Goal: Task Accomplishment & Management: Complete application form

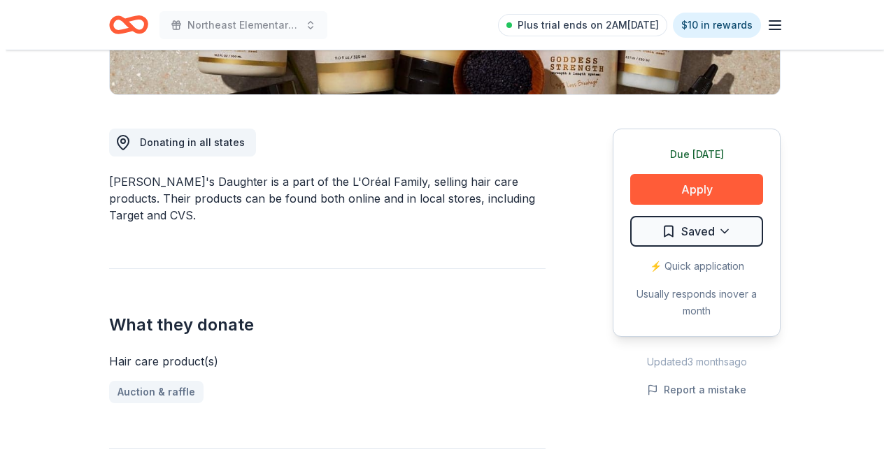
scroll to position [321, 0]
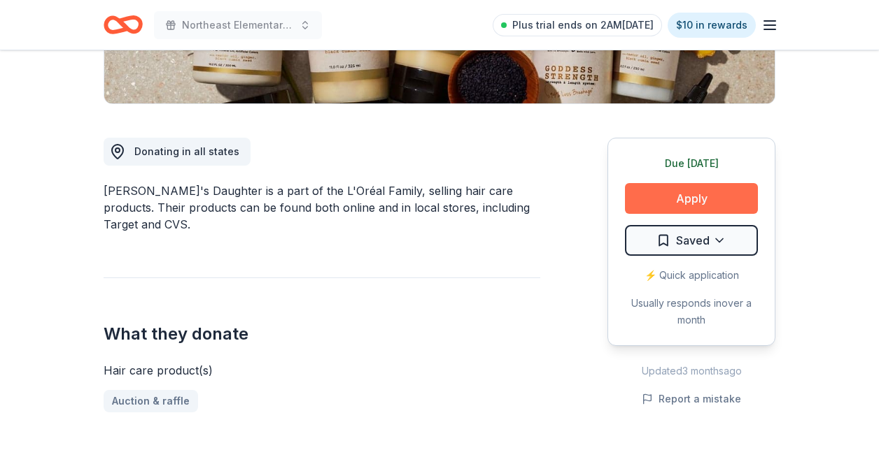
click at [643, 199] on button "Apply" at bounding box center [691, 198] width 133 height 31
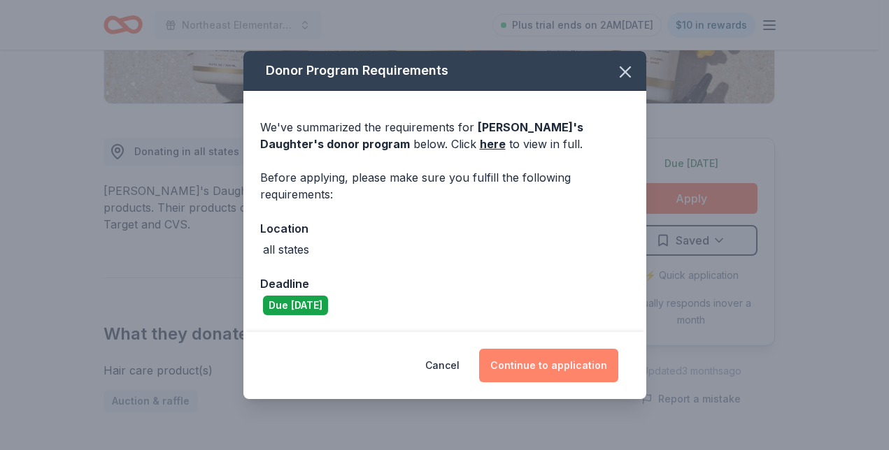
click at [533, 360] on button "Continue to application" at bounding box center [548, 366] width 139 height 34
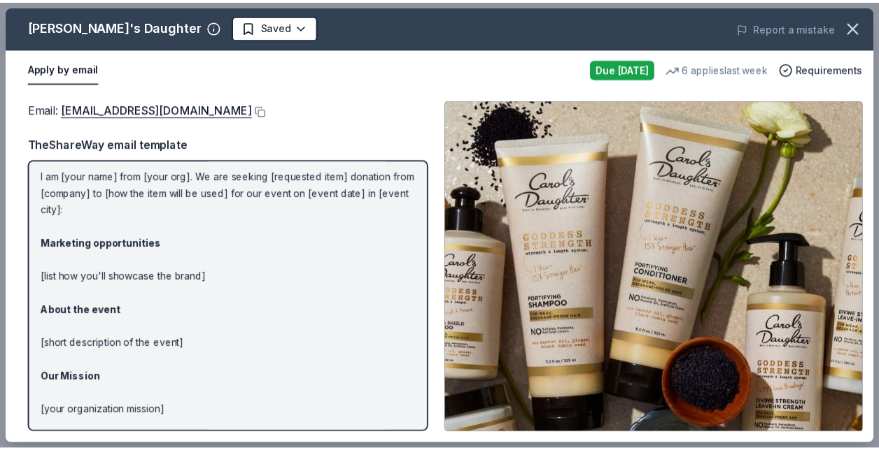
scroll to position [0, 0]
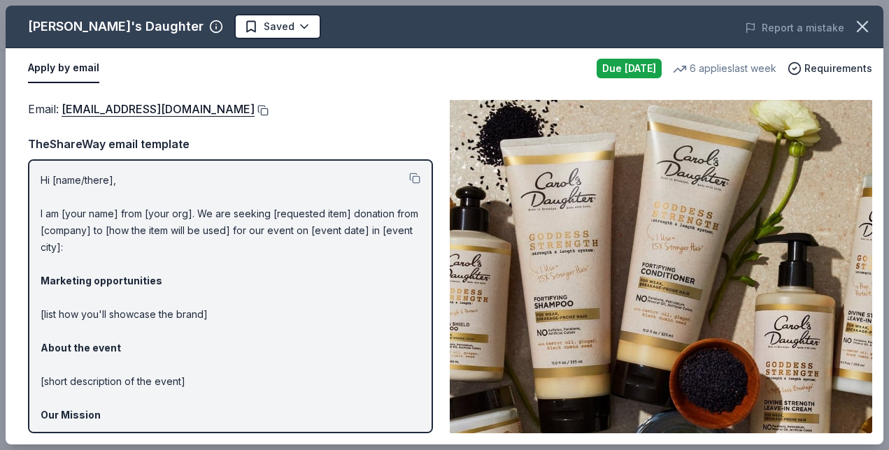
click at [266, 112] on button at bounding box center [262, 110] width 14 height 11
drag, startPoint x: 124, startPoint y: 24, endPoint x: 615, endPoint y: -2, distance: 491.7
click at [869, 27] on icon "button" at bounding box center [863, 27] width 20 height 20
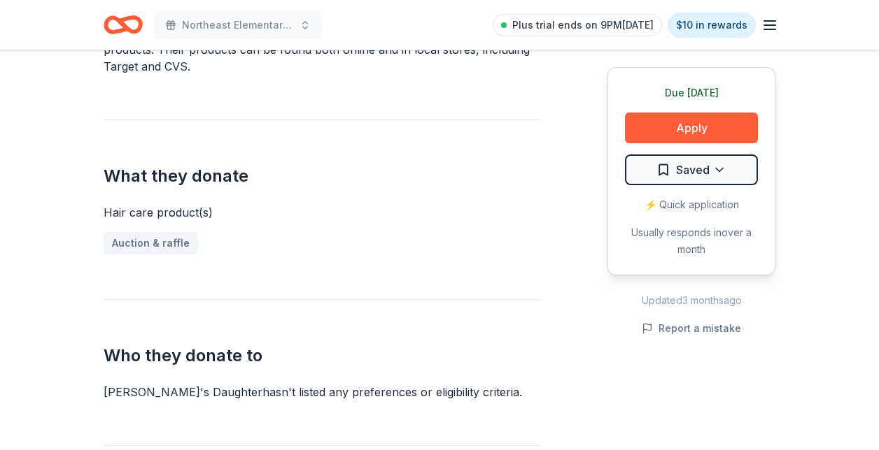
scroll to position [467, 0]
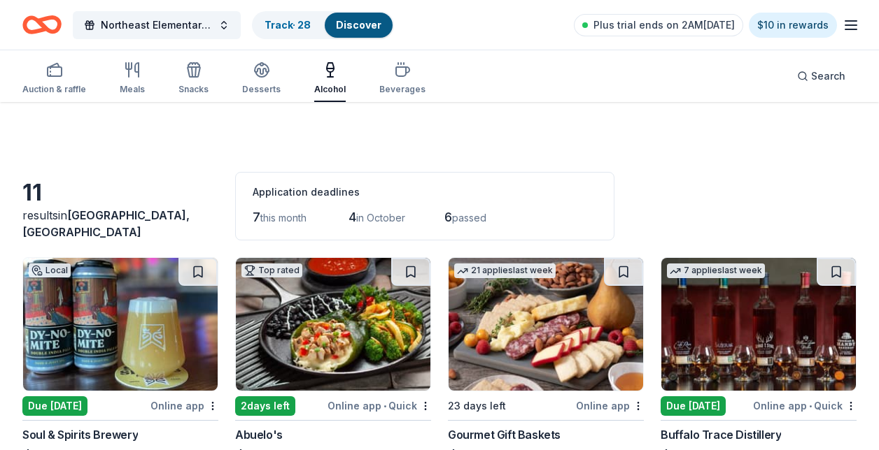
scroll to position [317, 0]
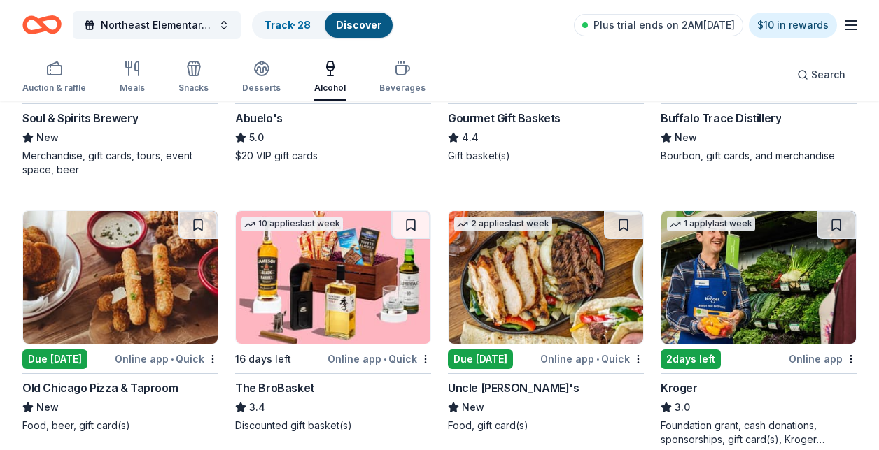
click at [98, 299] on img at bounding box center [120, 277] width 194 height 133
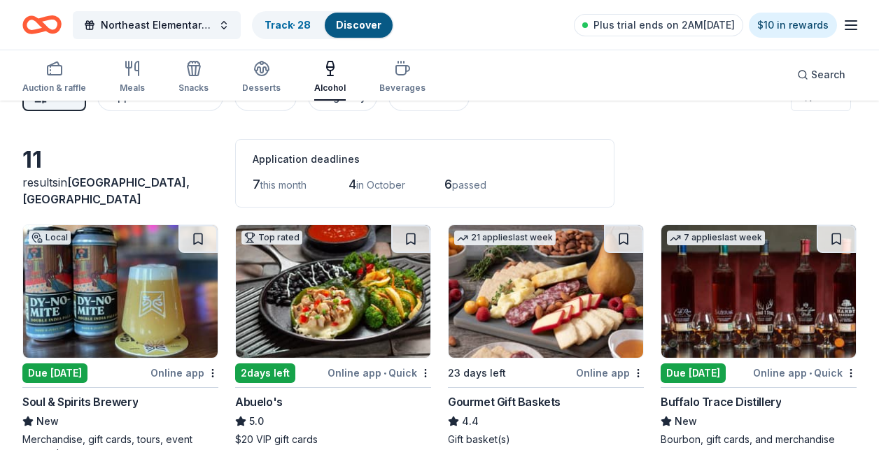
scroll to position [0, 0]
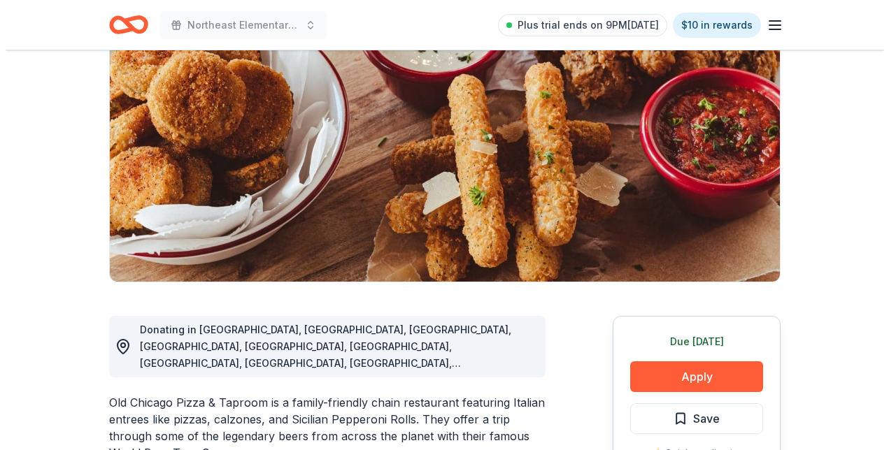
scroll to position [143, 0]
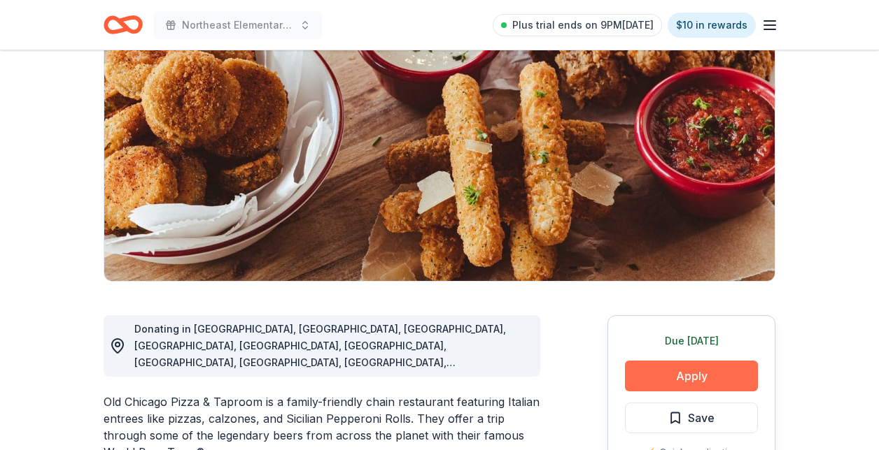
click at [658, 376] on button "Apply" at bounding box center [691, 376] width 133 height 31
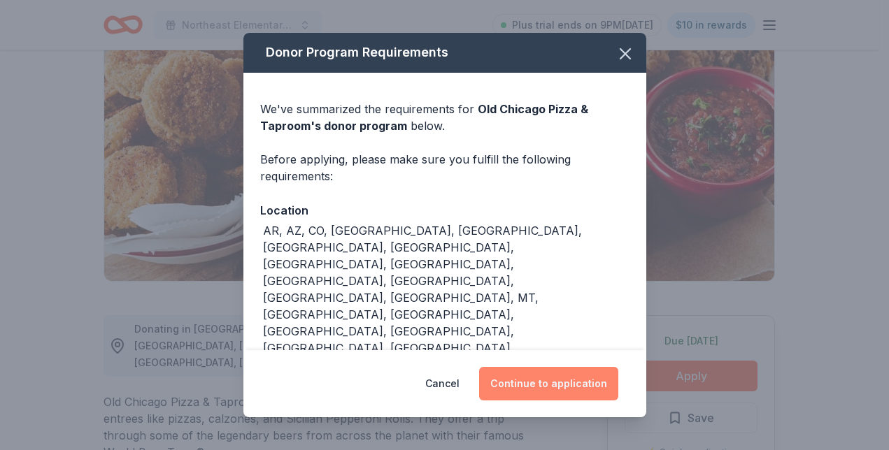
click at [519, 374] on button "Continue to application" at bounding box center [548, 384] width 139 height 34
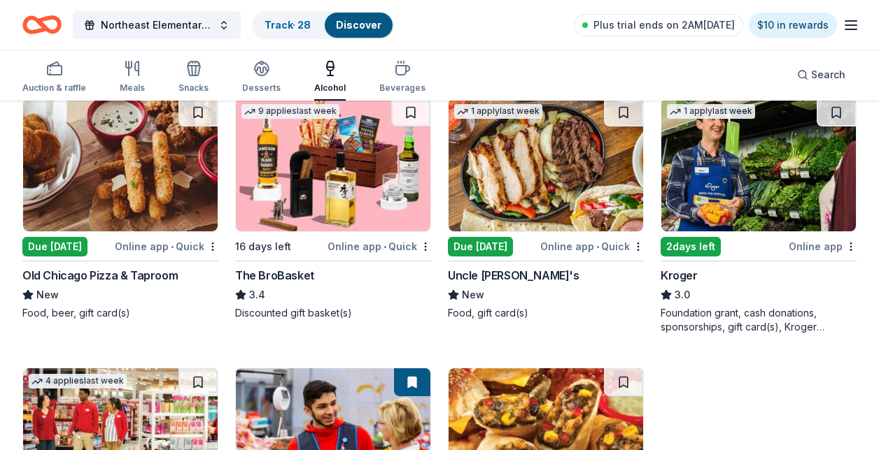
scroll to position [429, 0]
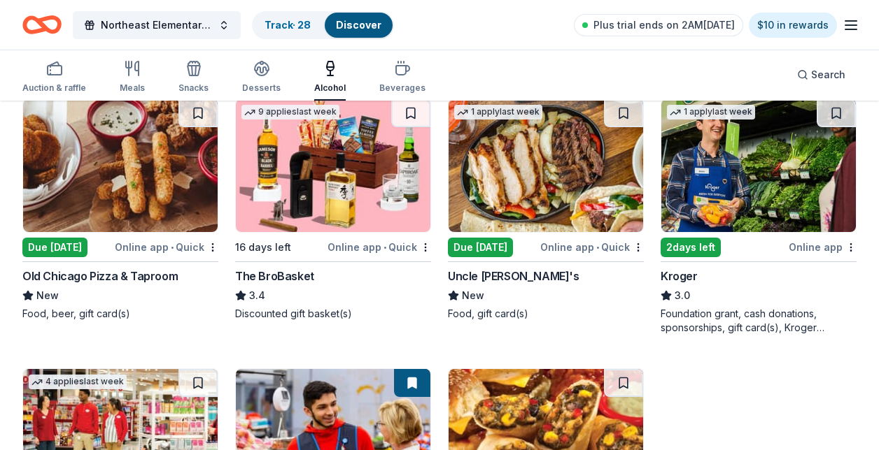
click at [346, 202] on img at bounding box center [333, 165] width 194 height 133
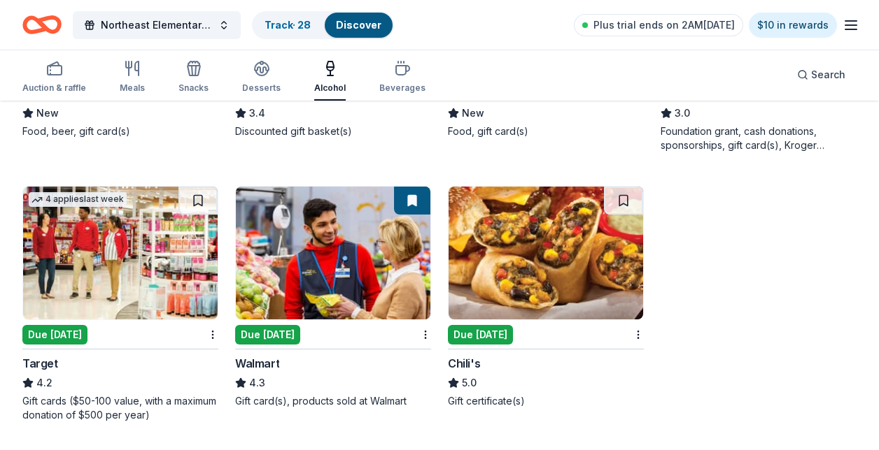
click at [332, 287] on img at bounding box center [333, 253] width 194 height 133
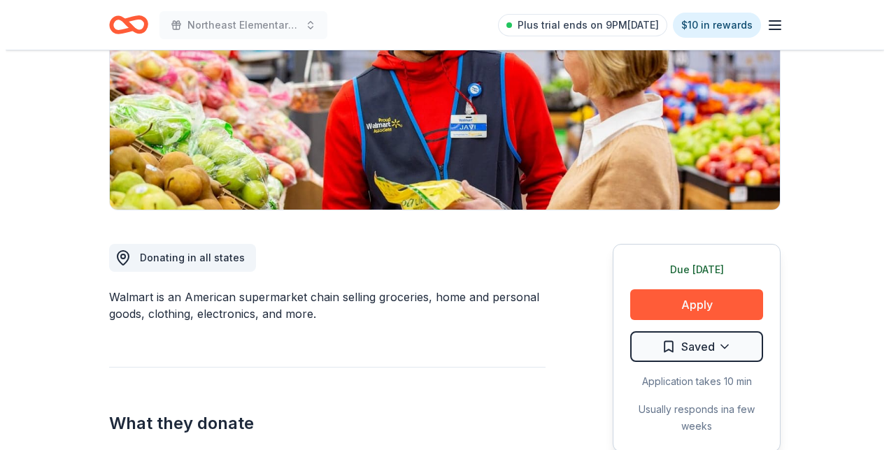
scroll to position [215, 0]
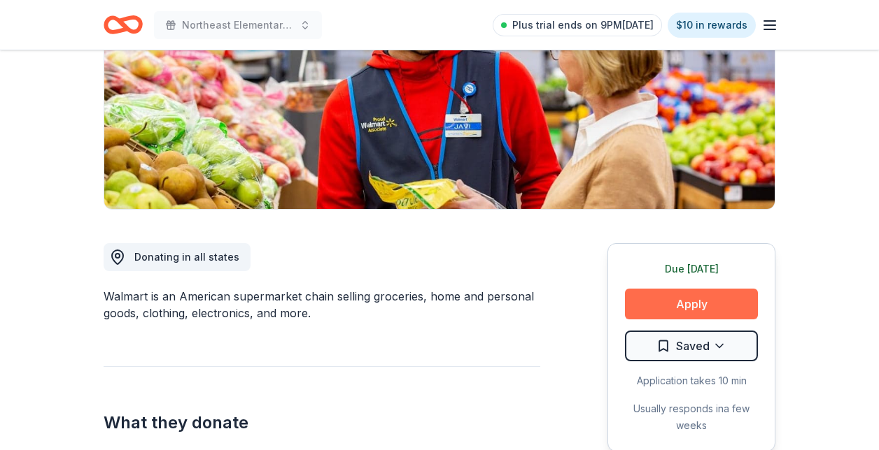
click at [699, 304] on button "Apply" at bounding box center [691, 304] width 133 height 31
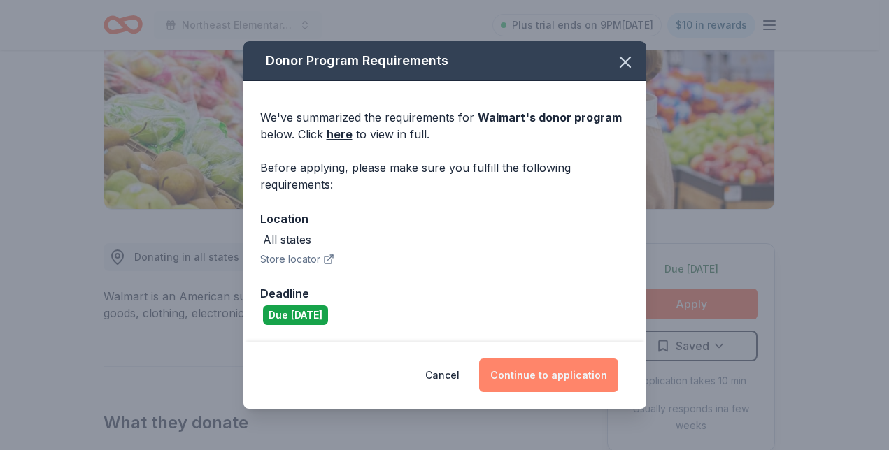
click at [579, 371] on button "Continue to application" at bounding box center [548, 376] width 139 height 34
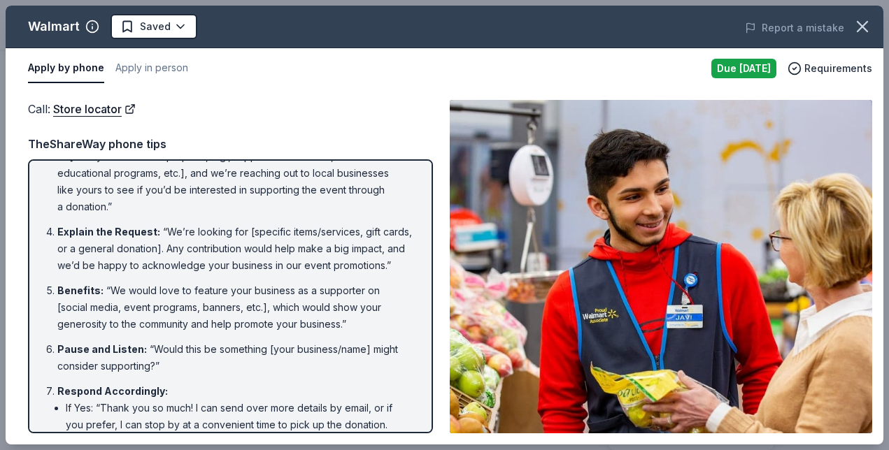
scroll to position [0, 0]
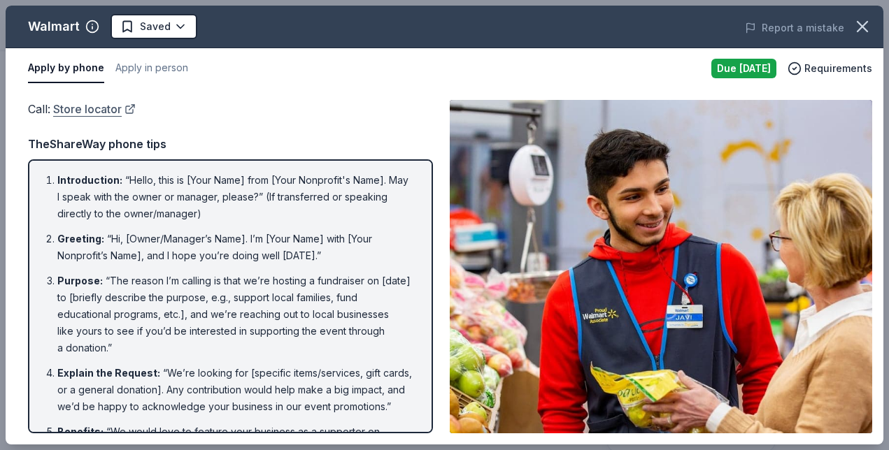
click at [99, 106] on link "Store locator" at bounding box center [94, 109] width 83 height 18
